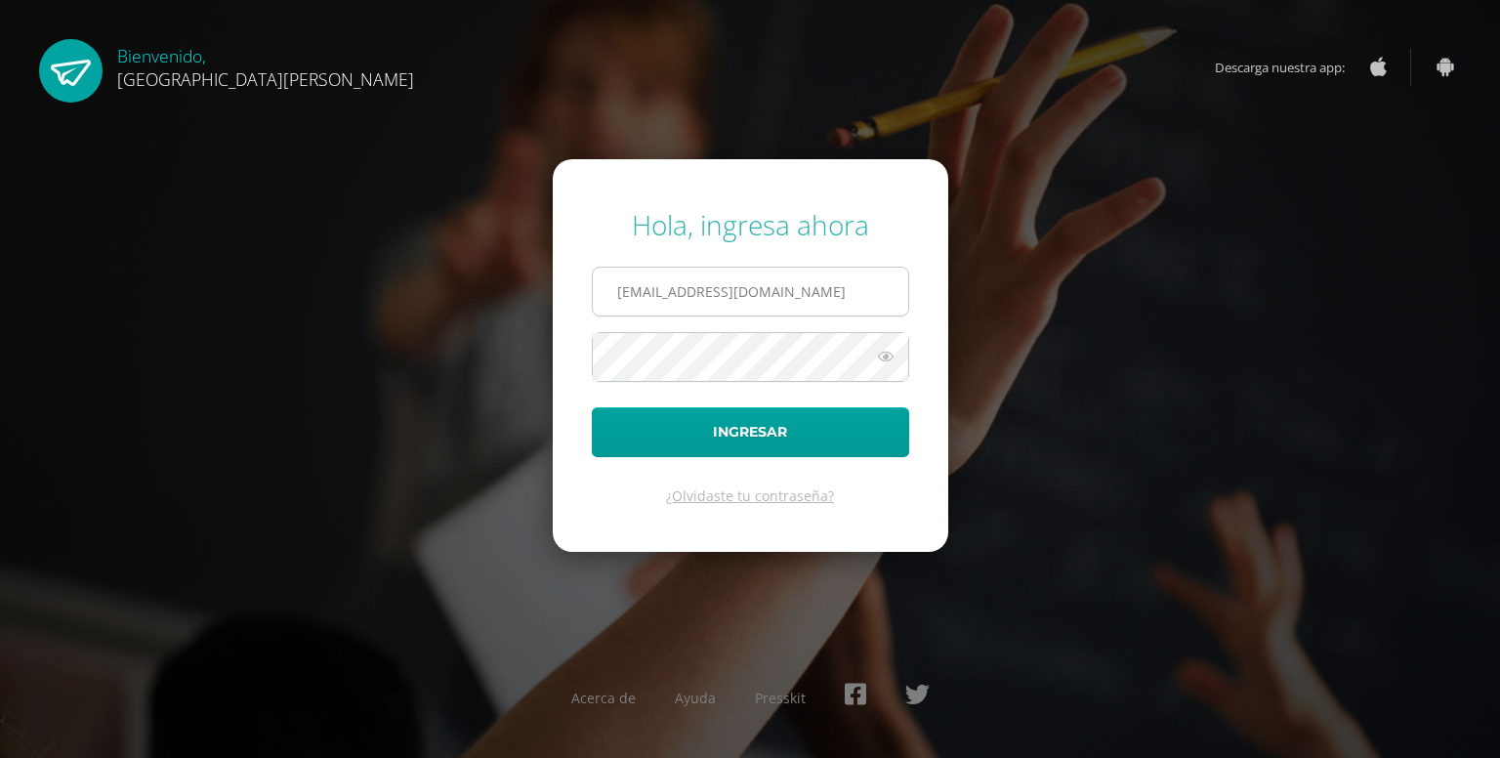
click at [648, 287] on input "a1202@bilinguesanjuan.edu.gt" at bounding box center [750, 292] width 315 height 48
type input "a1201@bilinguesanjuan.edu.gt"
click at [888, 356] on icon at bounding box center [885, 356] width 25 height 23
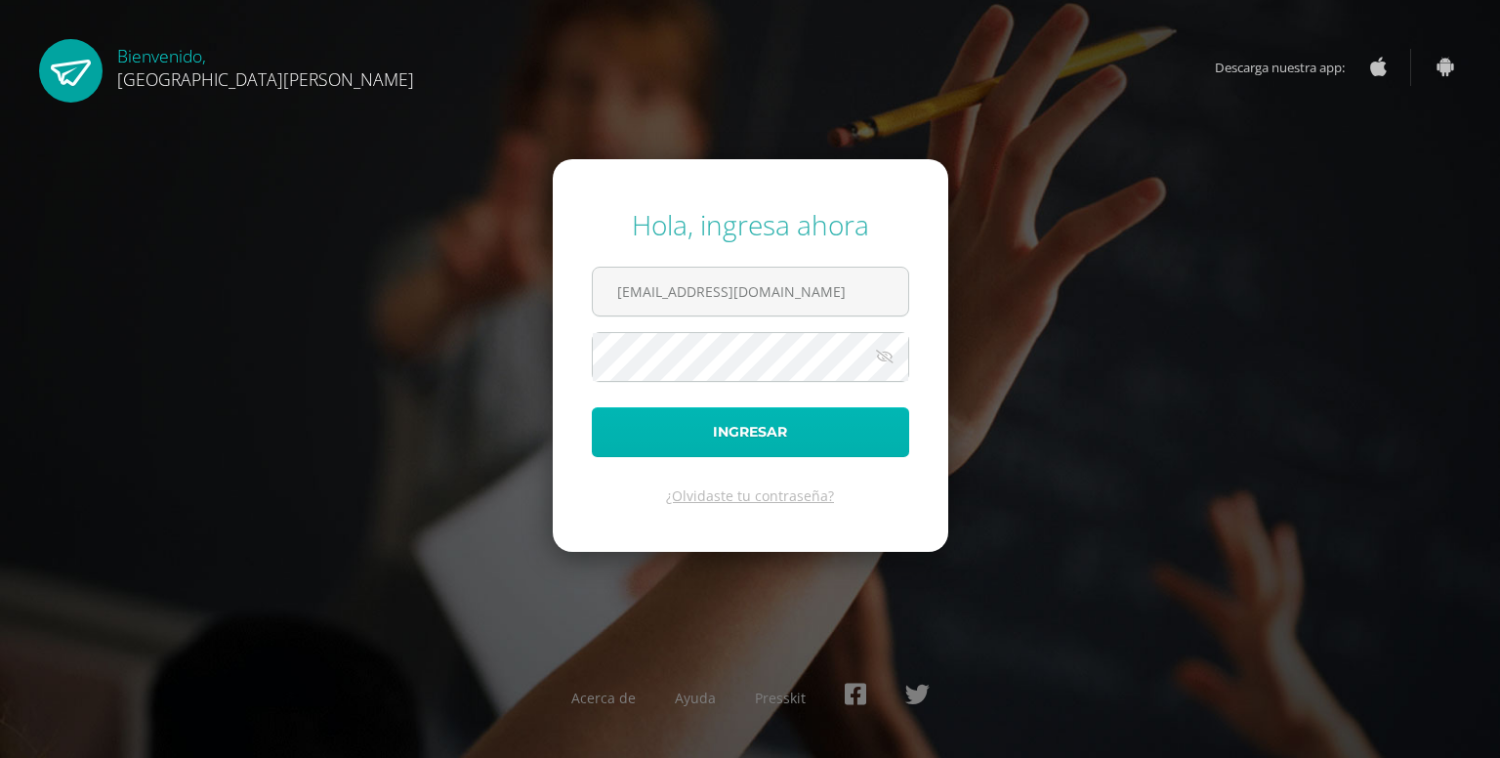
click at [789, 434] on button "Ingresar" at bounding box center [750, 432] width 317 height 50
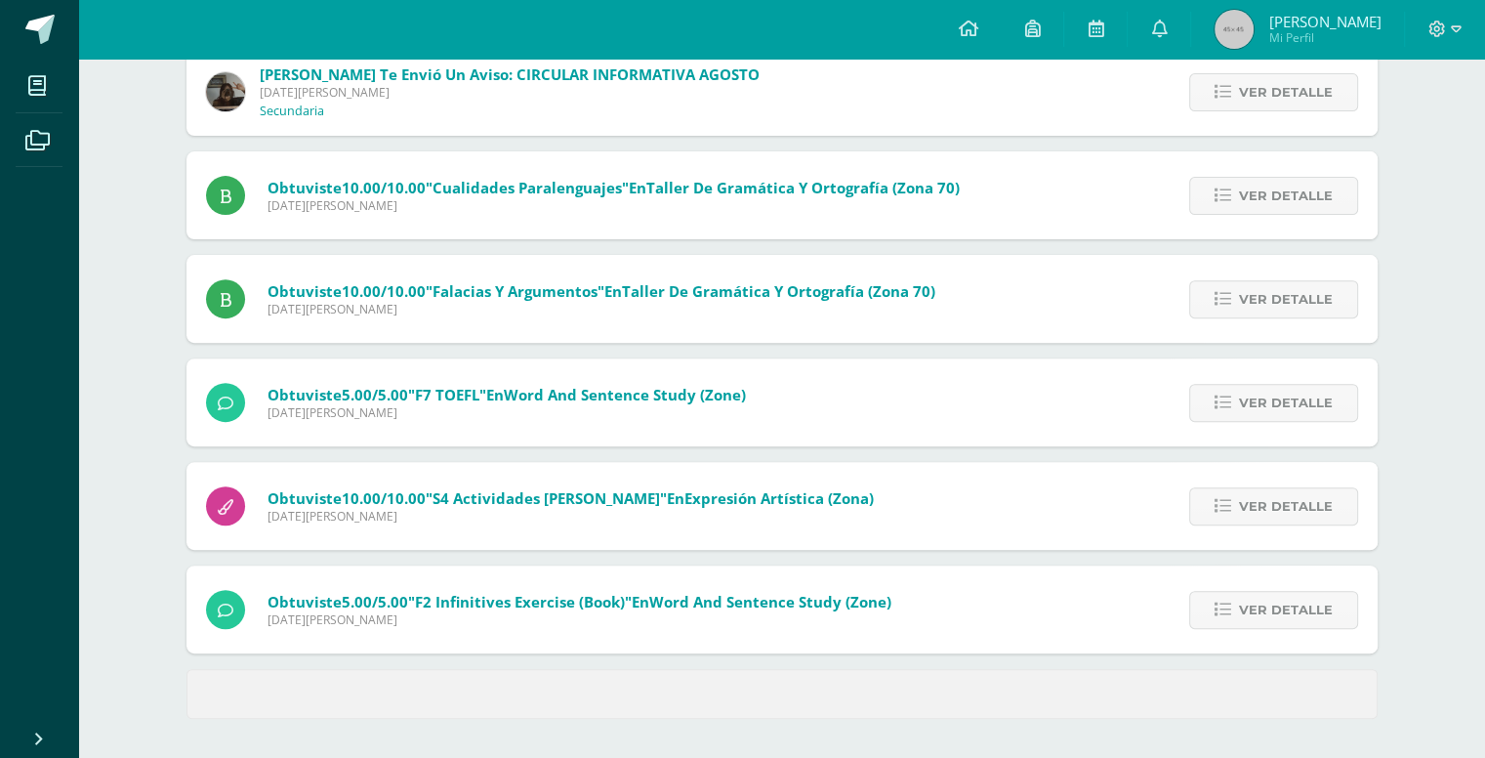
scroll to position [570, 0]
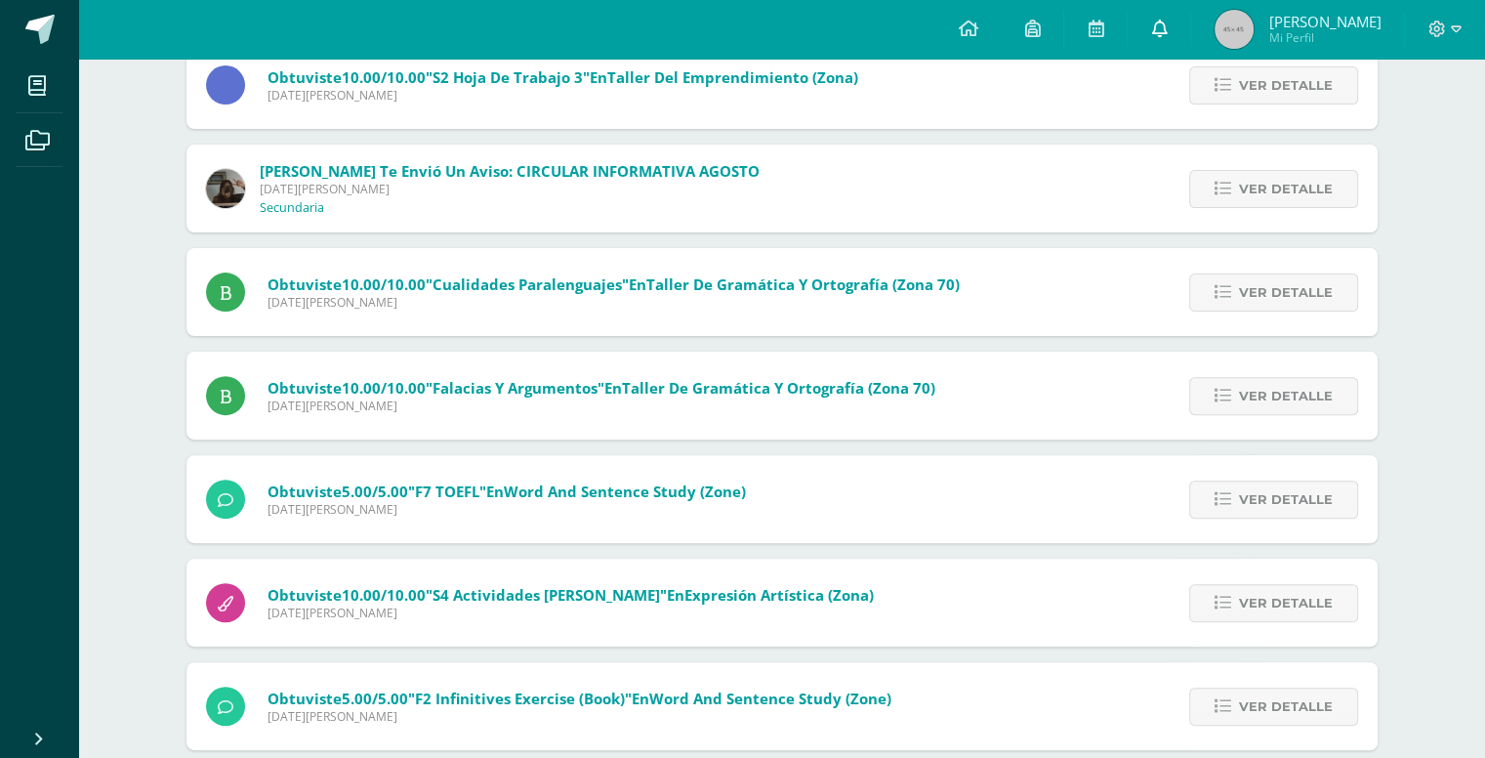
click at [1152, 34] on icon at bounding box center [1159, 29] width 16 height 18
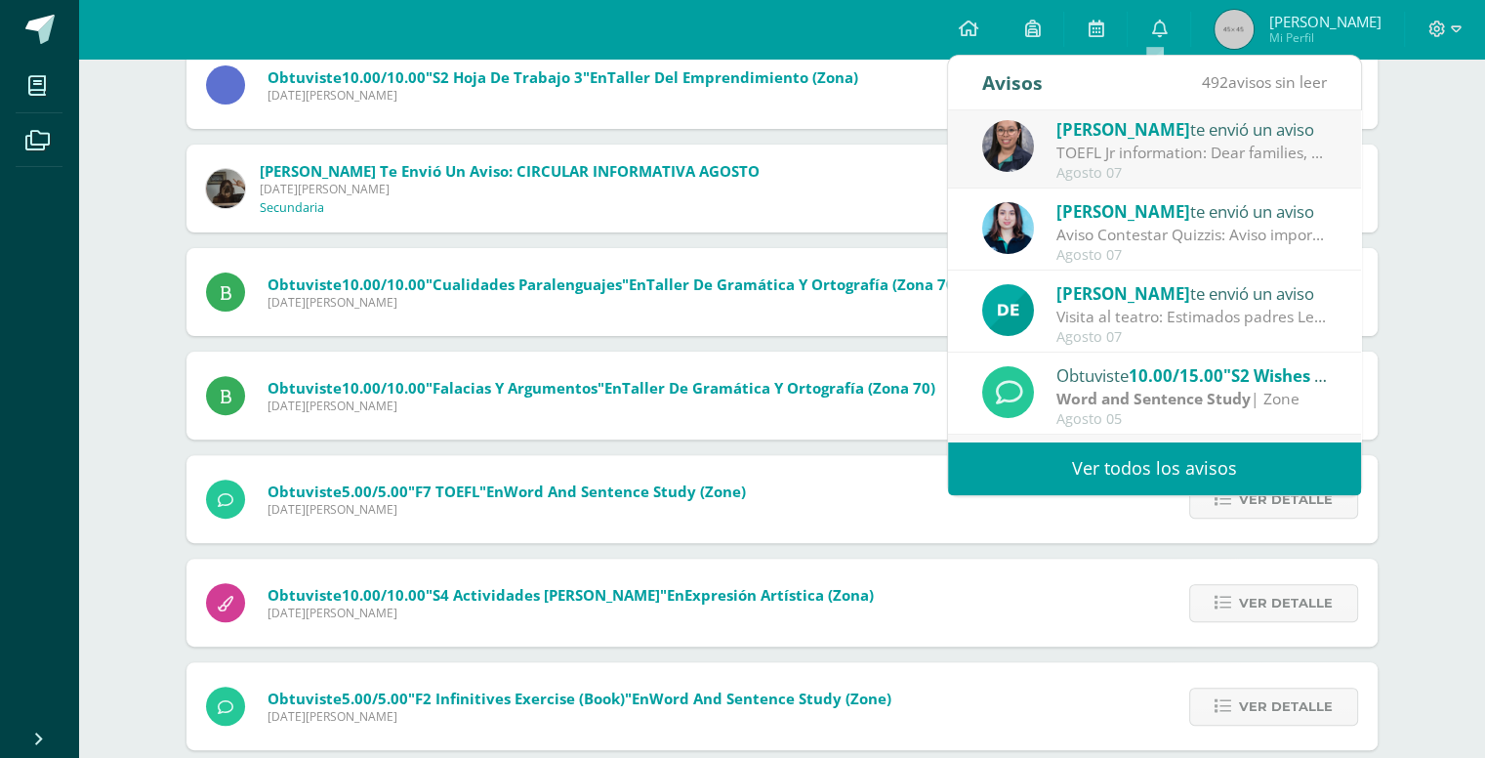
scroll to position [164, 0]
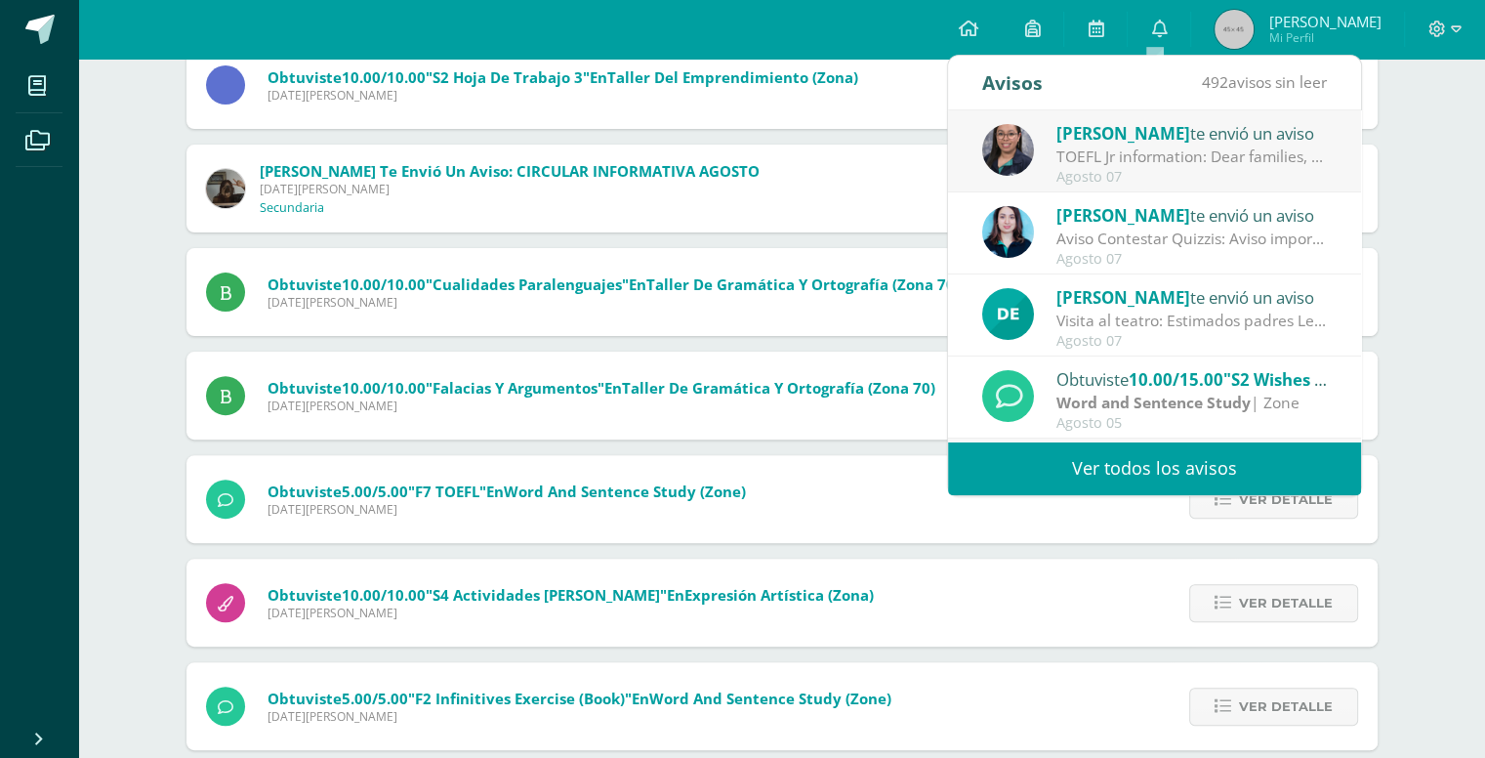
click at [1196, 334] on div "Agosto 07" at bounding box center [1191, 341] width 271 height 17
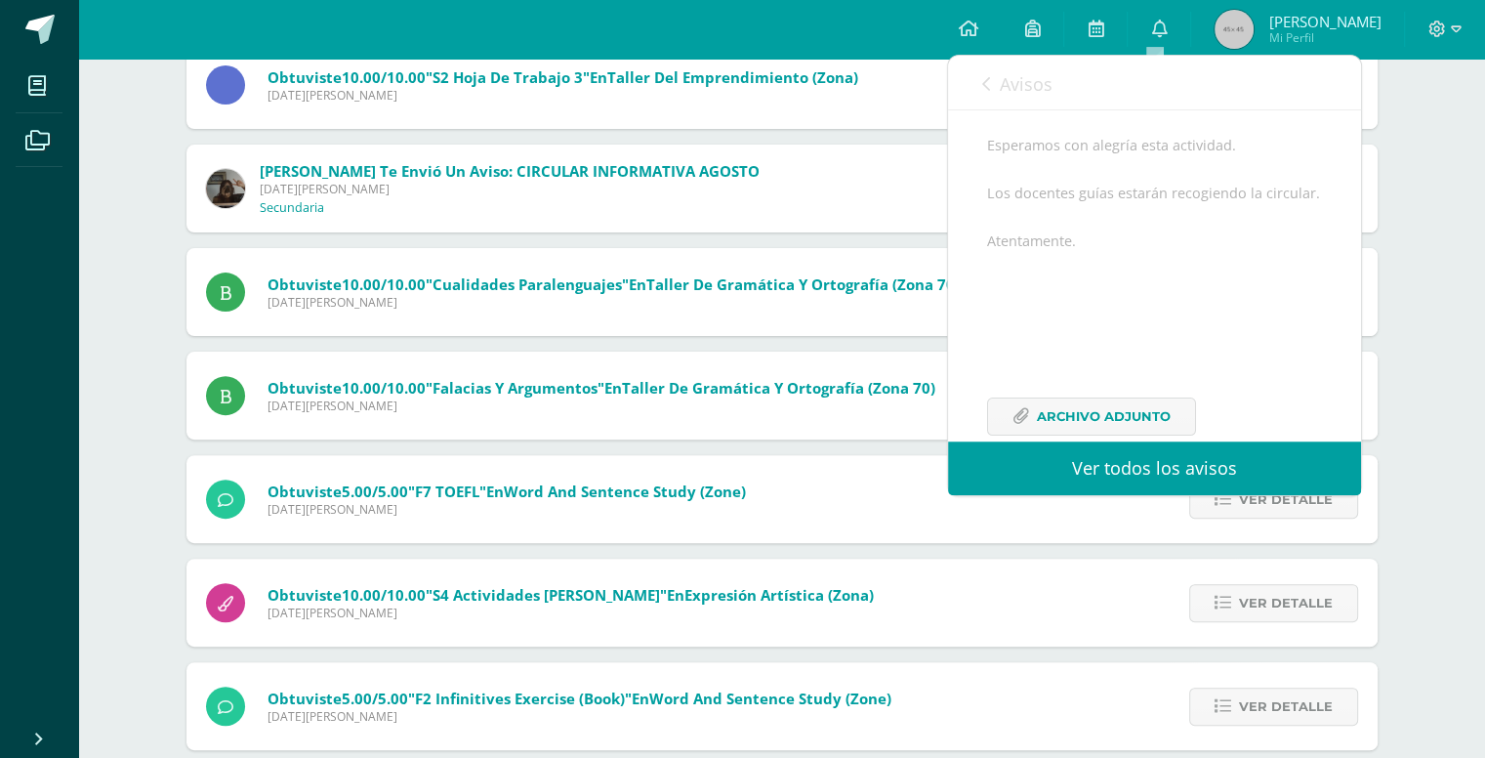
scroll to position [355, 0]
click at [1031, 381] on link "Archivo Adjunto" at bounding box center [1091, 379] width 209 height 38
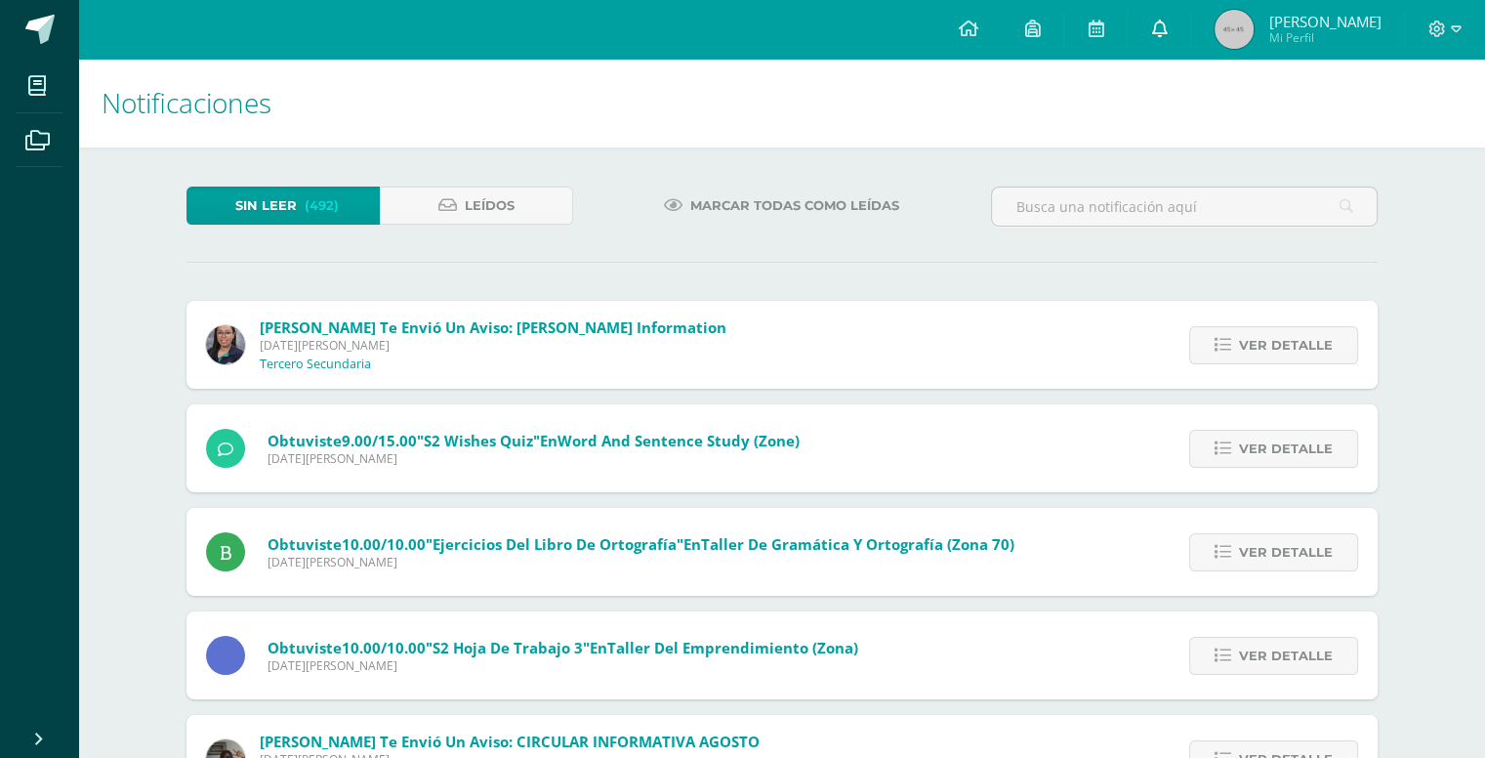
click at [1151, 36] on icon at bounding box center [1159, 29] width 16 height 18
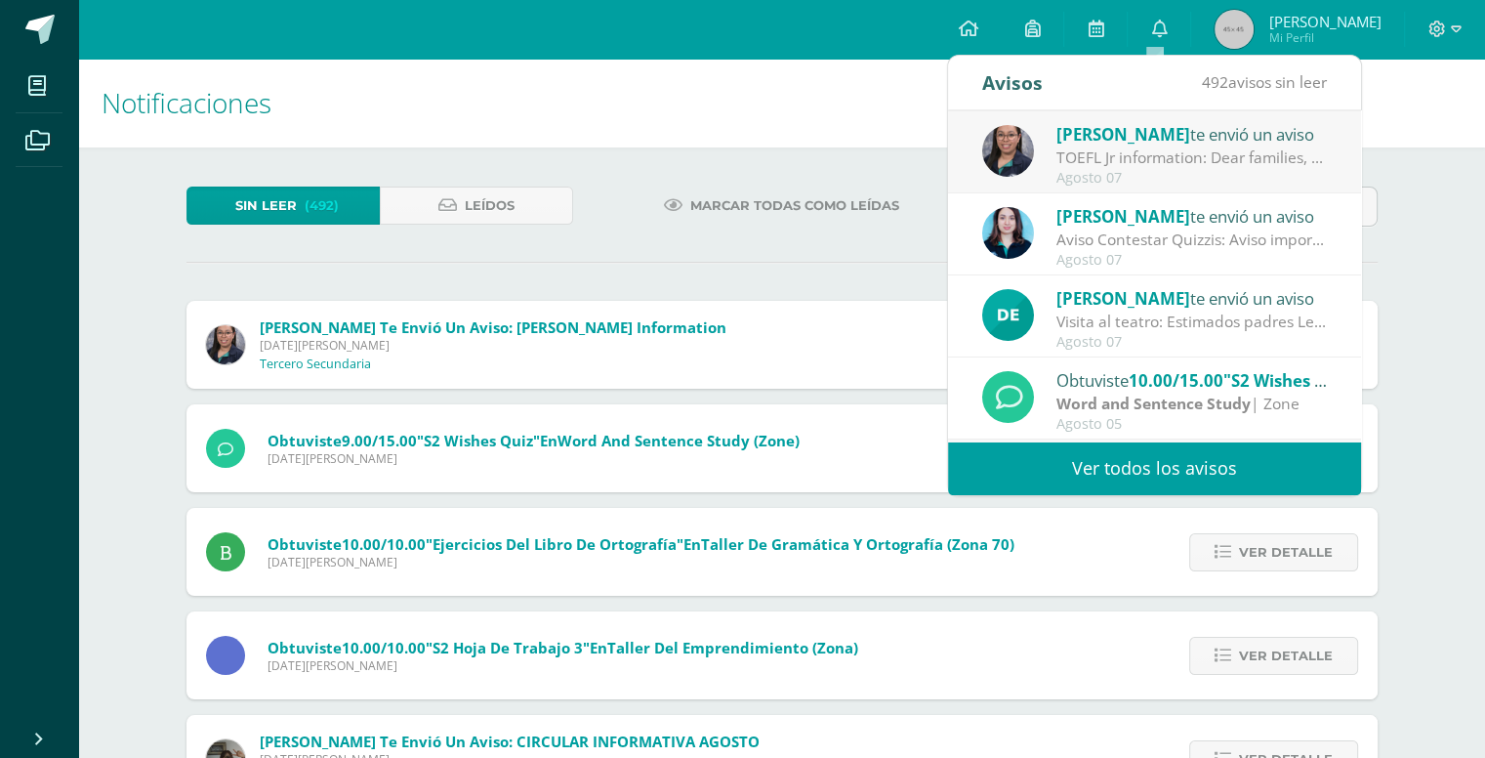
scroll to position [164, 0]
click at [1214, 324] on div "Visita al teatro: Estimados padres Les informamos sobre la actividad de la visi…" at bounding box center [1191, 320] width 271 height 22
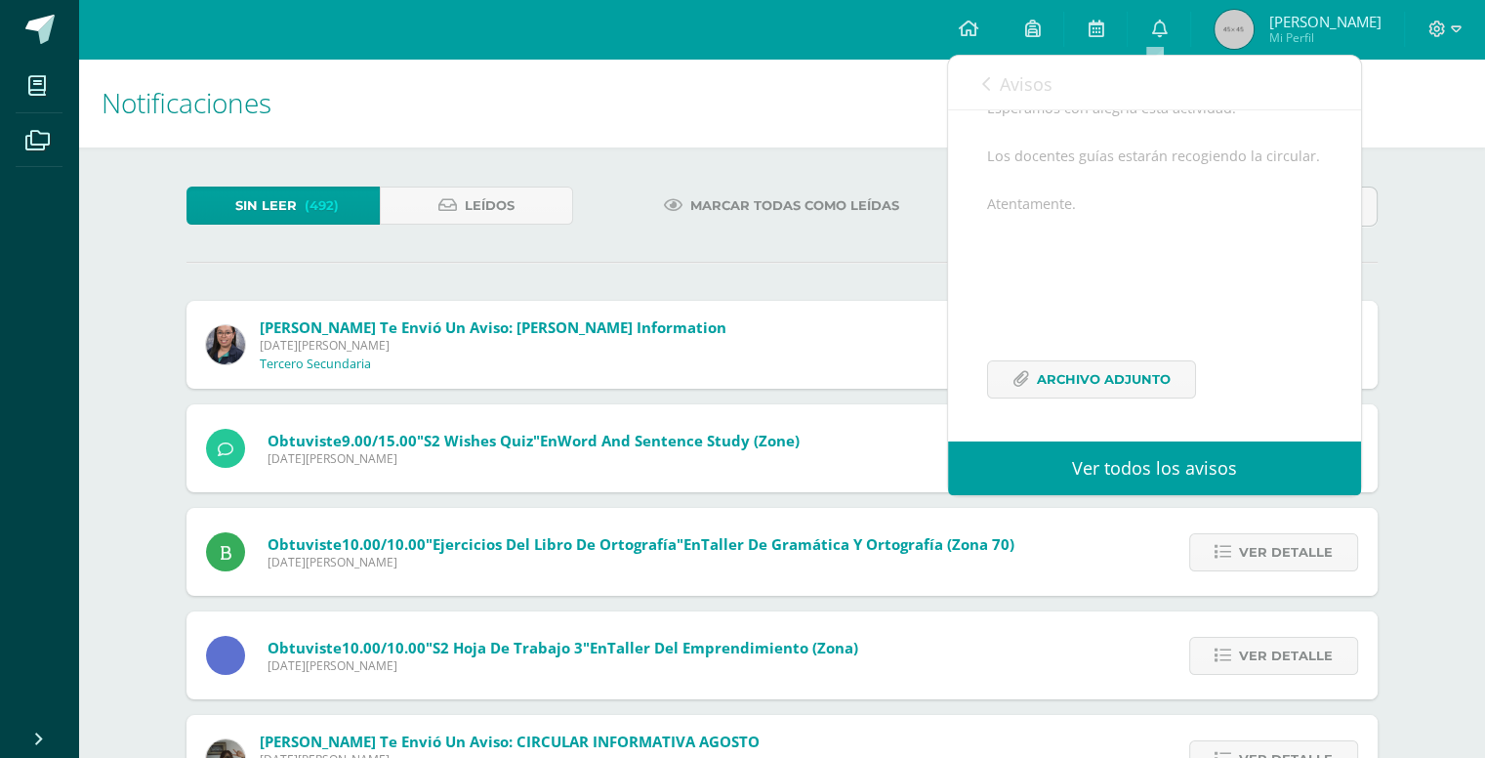
scroll to position [355, 0]
click at [1132, 385] on span "Archivo Adjunto" at bounding box center [1104, 379] width 134 height 36
